Goal: Find specific page/section: Find specific page/section

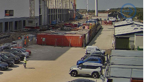
click at [115, 39] on img at bounding box center [75, 35] width 112 height 63
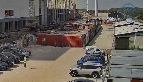
click at [115, 41] on img at bounding box center [75, 35] width 112 height 63
click at [101, 42] on img at bounding box center [75, 35] width 112 height 63
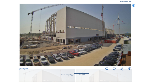
click at [134, 5] on icon at bounding box center [133, 5] width 3 height 3
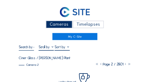
click at [64, 26] on div "Cameras" at bounding box center [59, 24] width 26 height 7
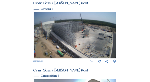
scroll to position [215, 0]
